Goal: Task Accomplishment & Management: Manage account settings

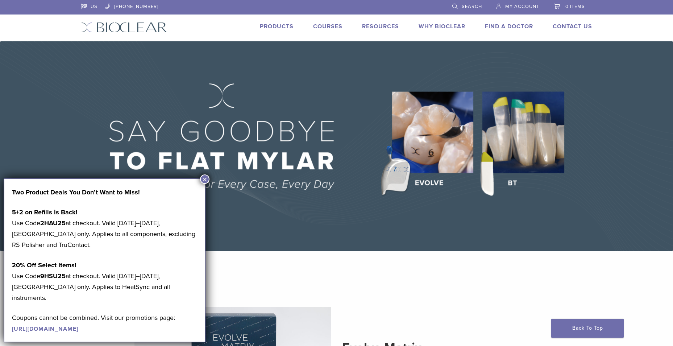
click at [292, 73] on img at bounding box center [336, 146] width 673 height 210
click at [522, 5] on span "My Account" at bounding box center [523, 7] width 34 height 6
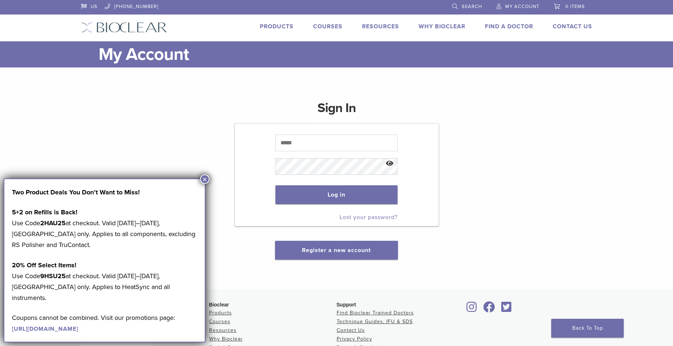
drag, startPoint x: 205, startPoint y: 181, endPoint x: 207, endPoint y: 177, distance: 4.4
click at [205, 180] on button "×" at bounding box center [204, 178] width 9 height 9
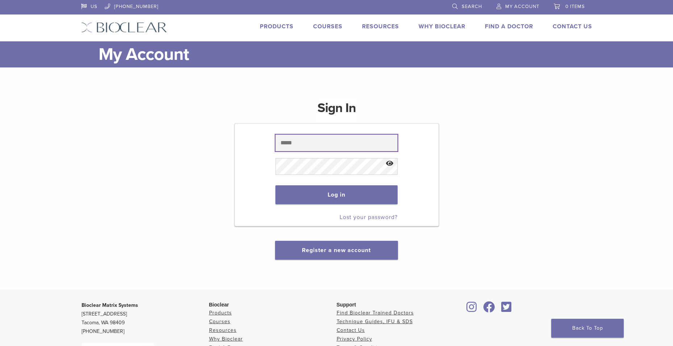
click at [296, 143] on input "text" at bounding box center [337, 143] width 122 height 17
type input "**********"
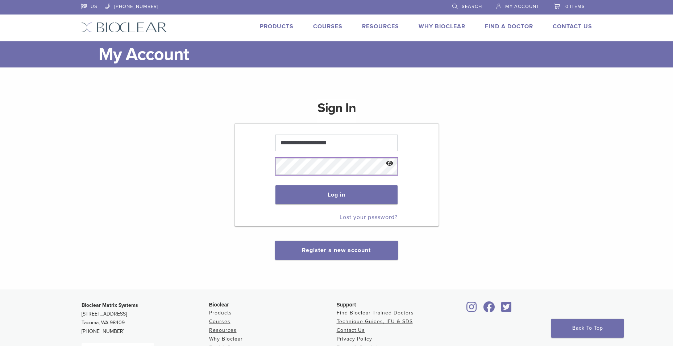
click at [276, 185] on button "Log in" at bounding box center [337, 194] width 122 height 19
click at [334, 195] on button "Log in" at bounding box center [337, 194] width 122 height 19
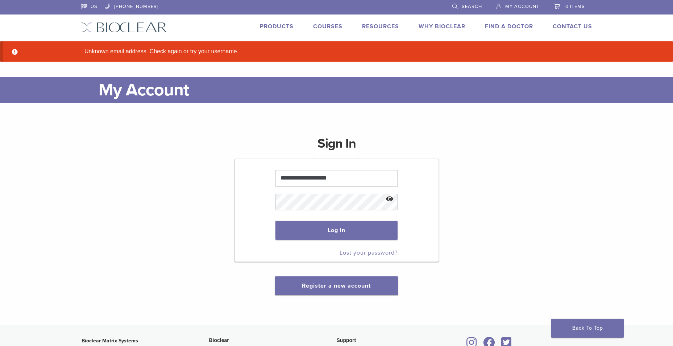
click at [282, 24] on link "Products" at bounding box center [277, 26] width 34 height 7
